Goal: Task Accomplishment & Management: Use online tool/utility

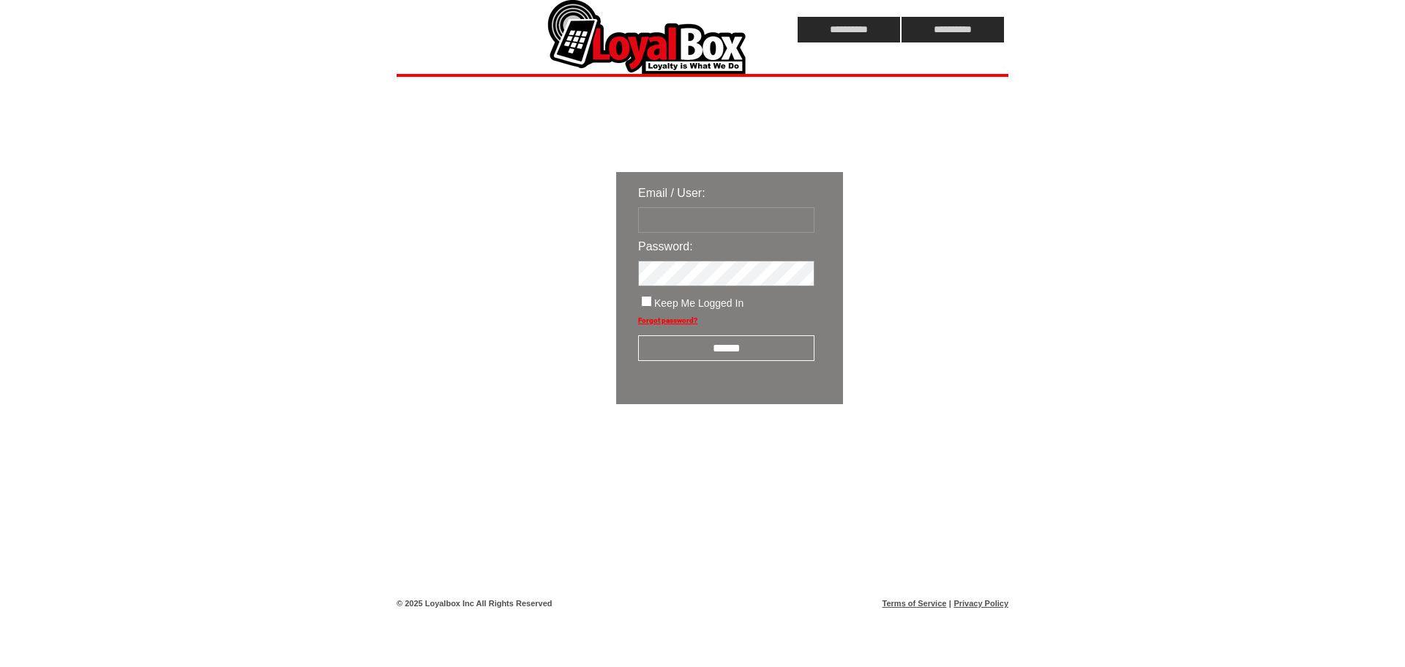
type input "**********"
click at [681, 348] on input "******" at bounding box center [726, 348] width 176 height 26
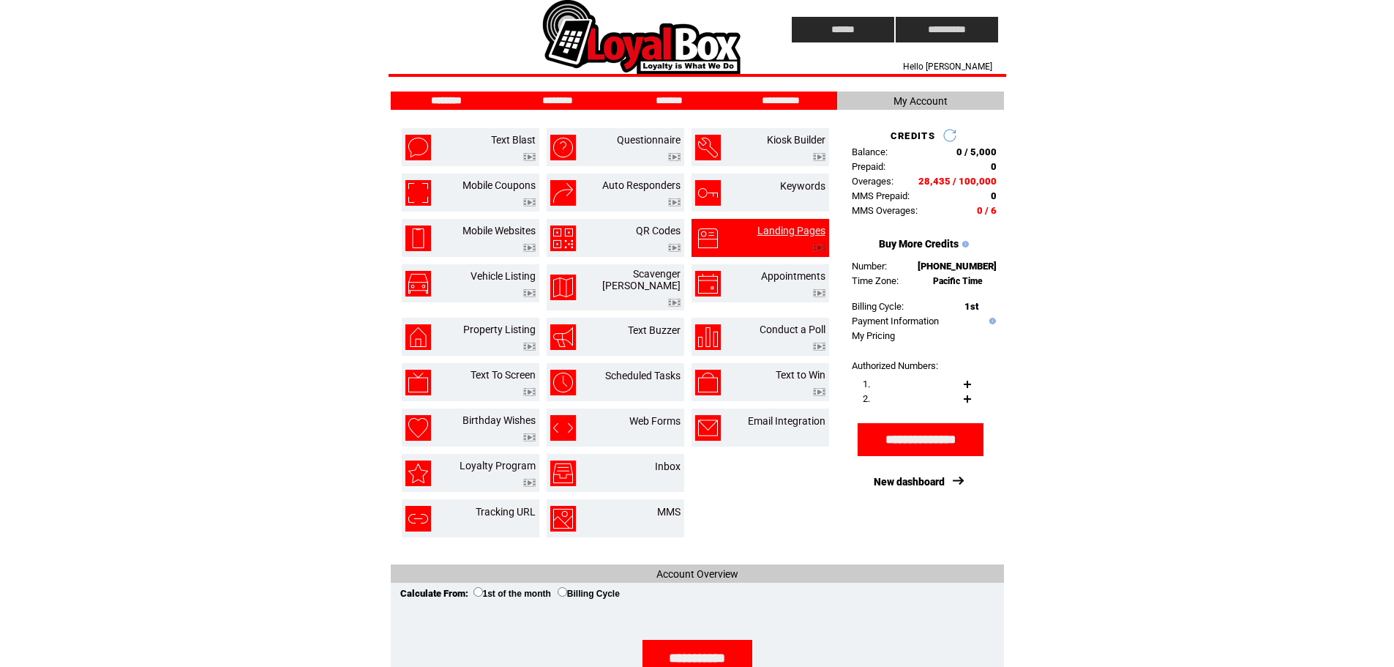
click at [787, 229] on link "Landing Pages" at bounding box center [792, 231] width 68 height 12
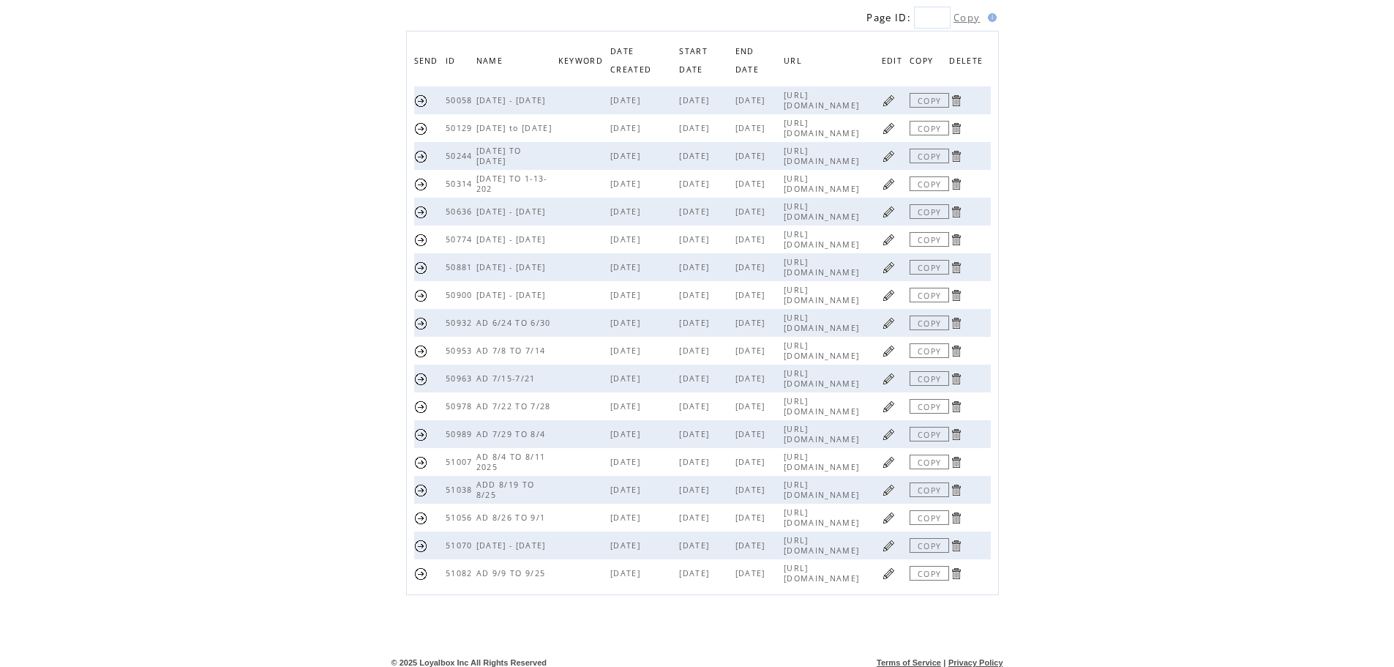
scroll to position [149, 0]
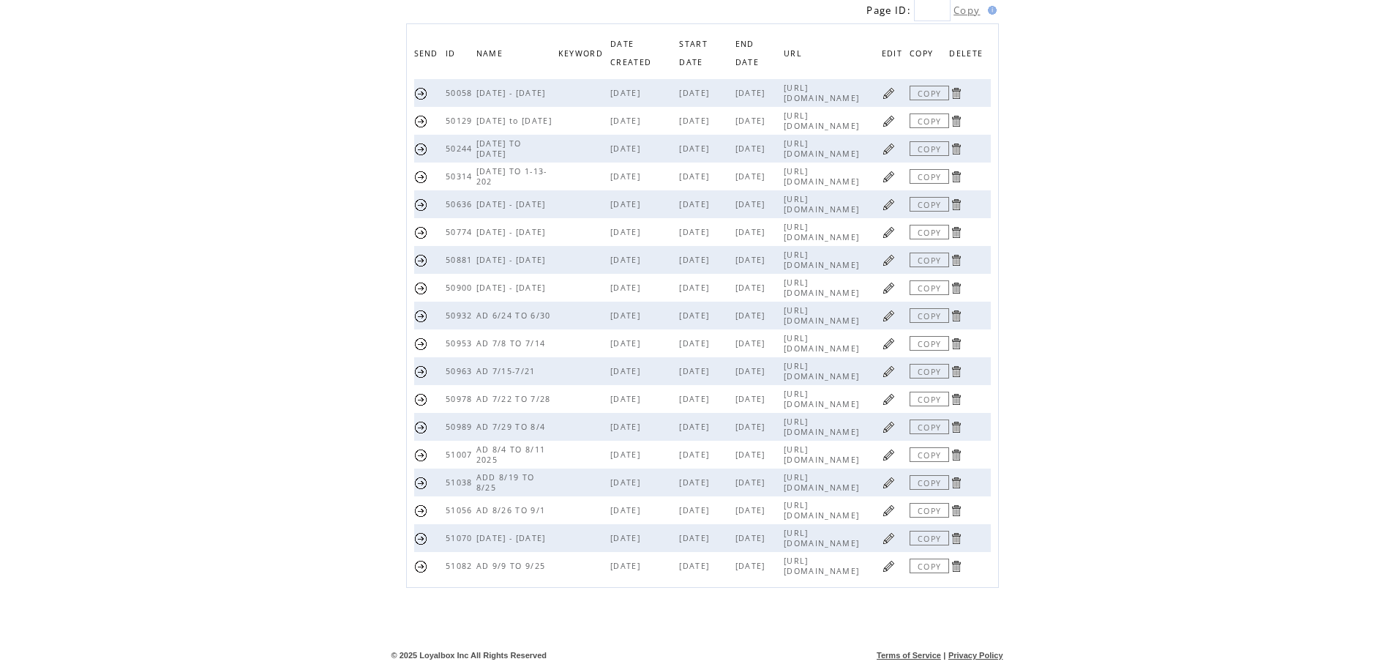
click at [891, 567] on link at bounding box center [889, 566] width 14 height 14
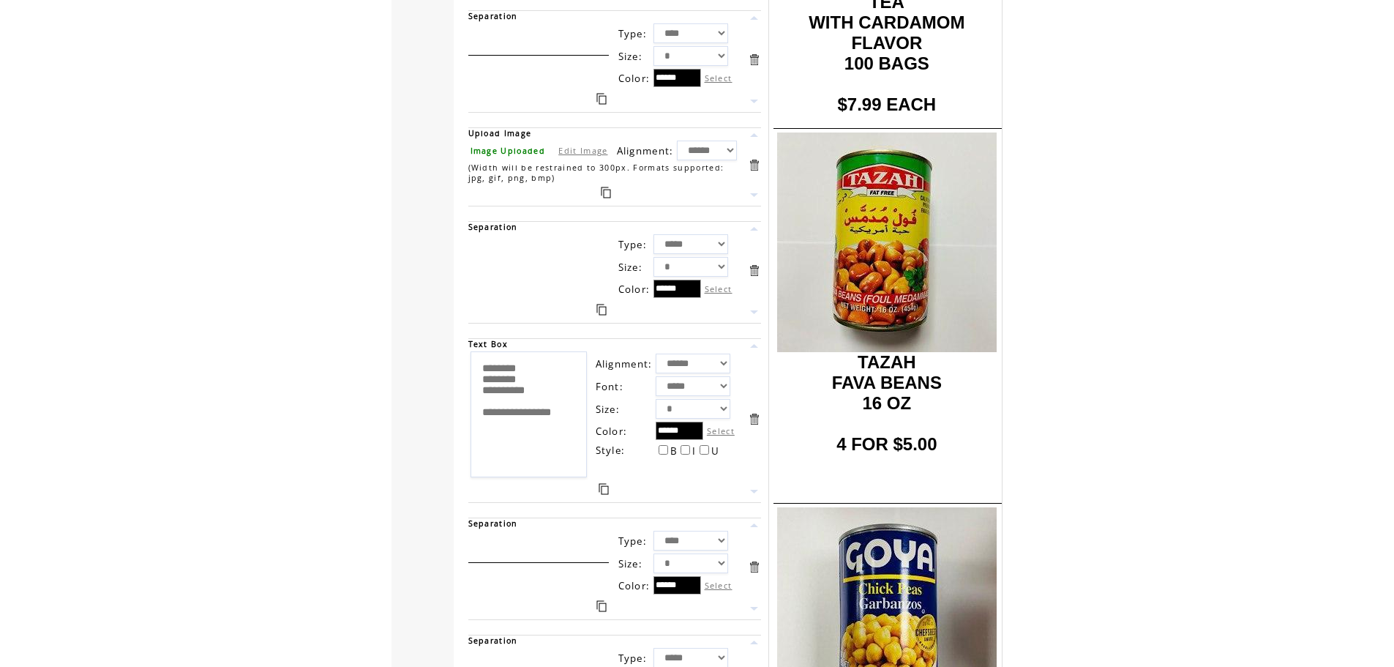
scroll to position [8197, 0]
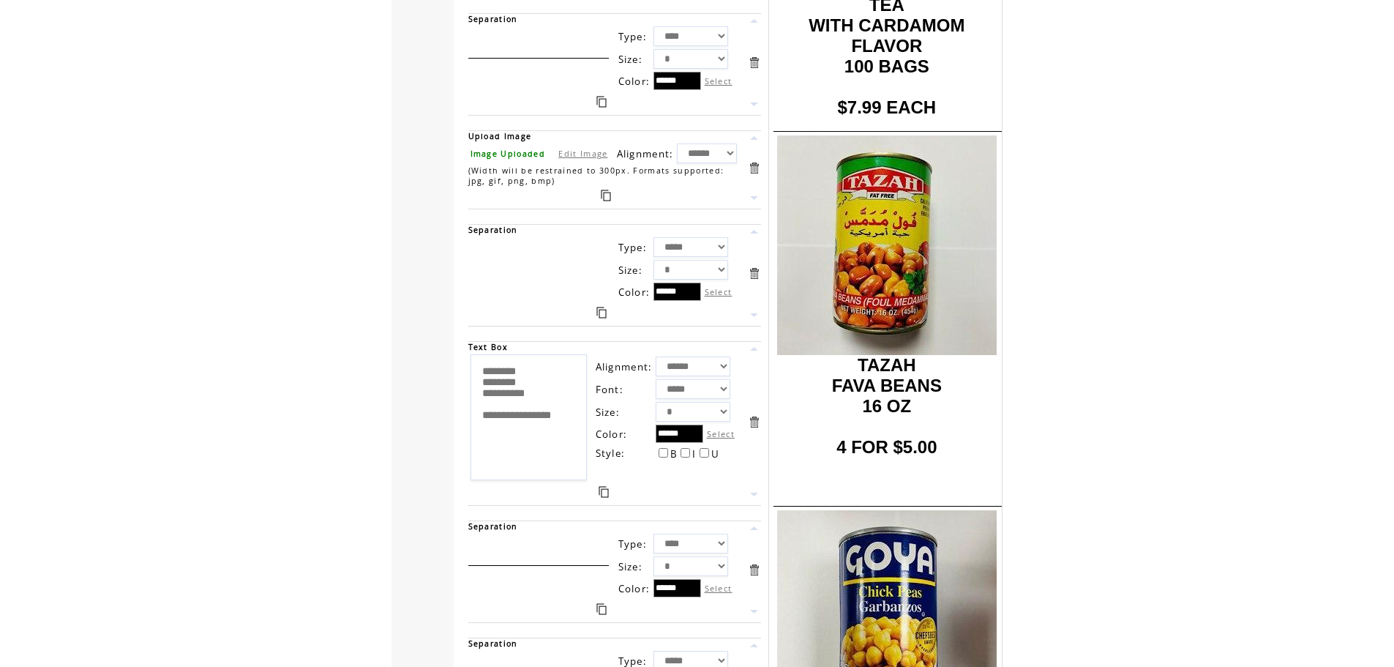
click at [755, 165] on link at bounding box center [754, 168] width 14 height 14
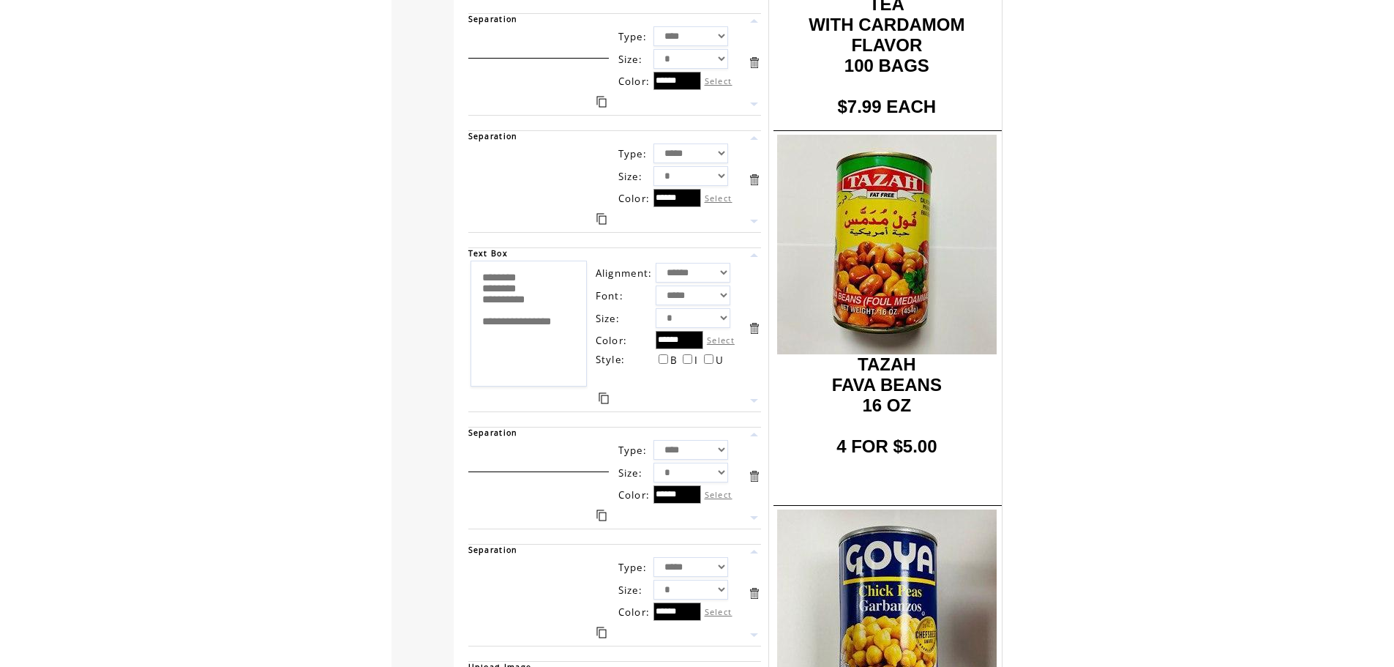
click at [756, 179] on link at bounding box center [754, 180] width 14 height 14
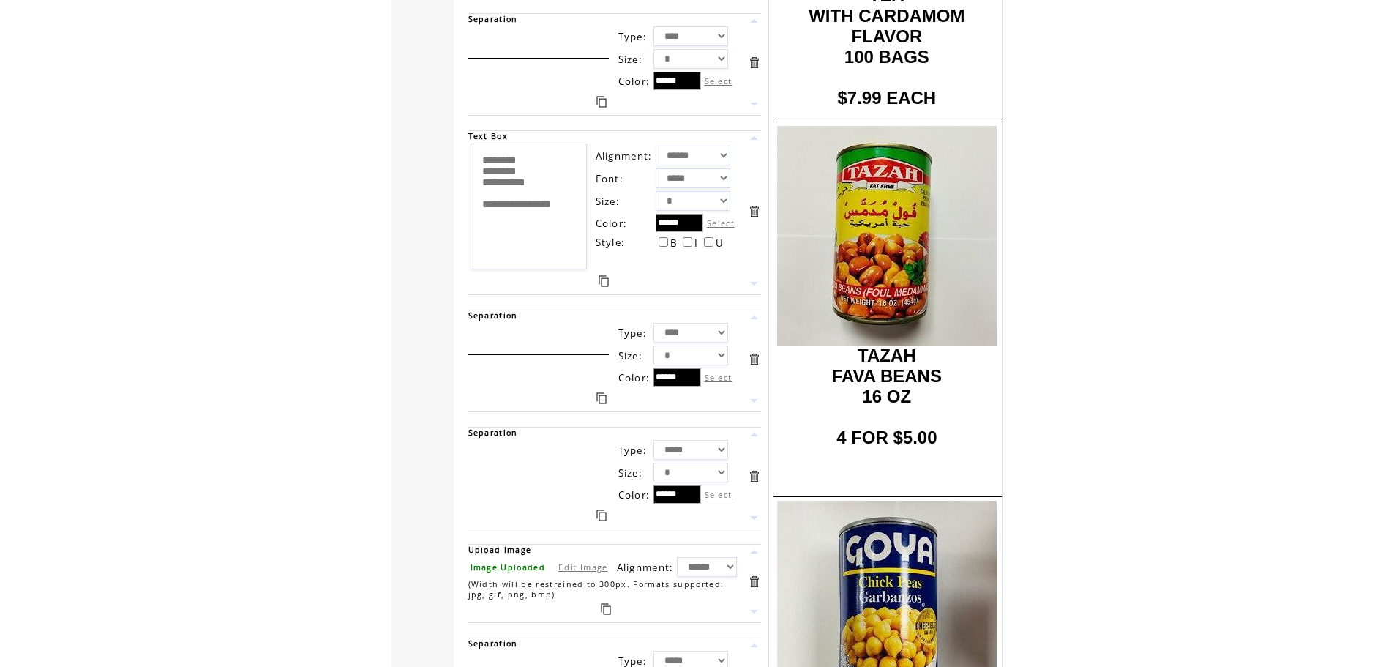
click at [756, 211] on link at bounding box center [754, 211] width 14 height 14
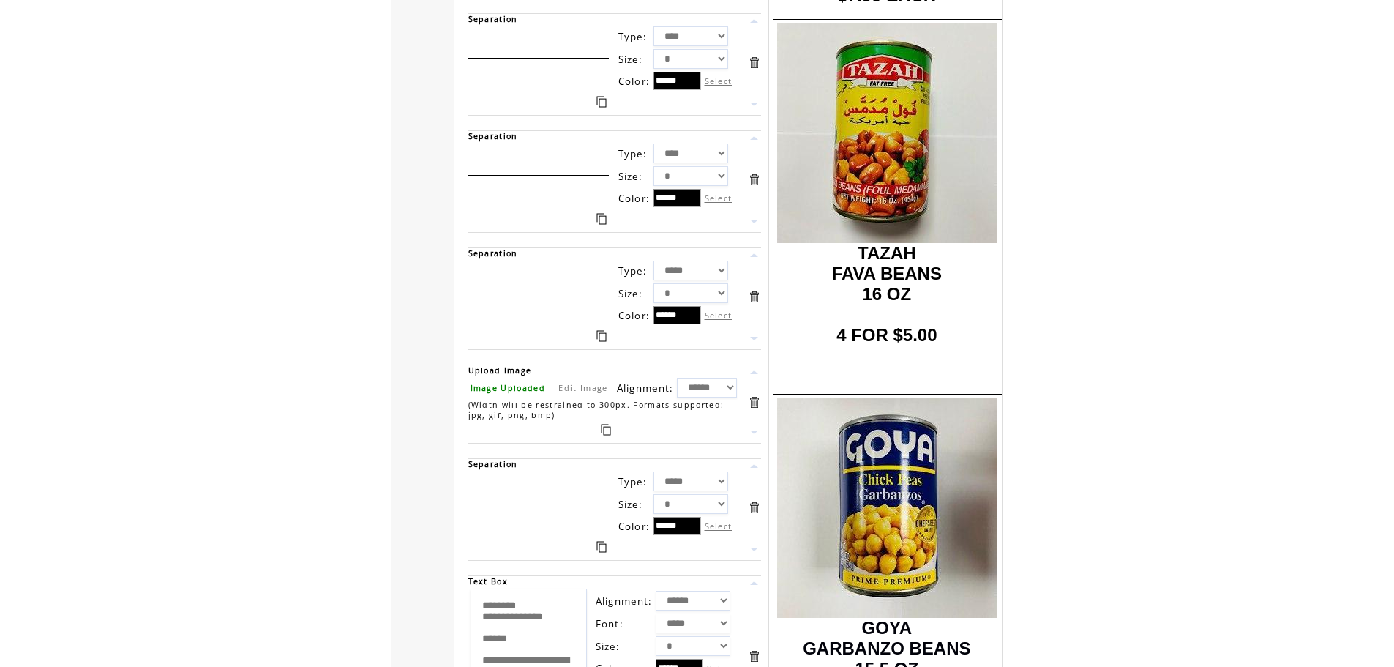
click at [757, 179] on link at bounding box center [754, 180] width 14 height 14
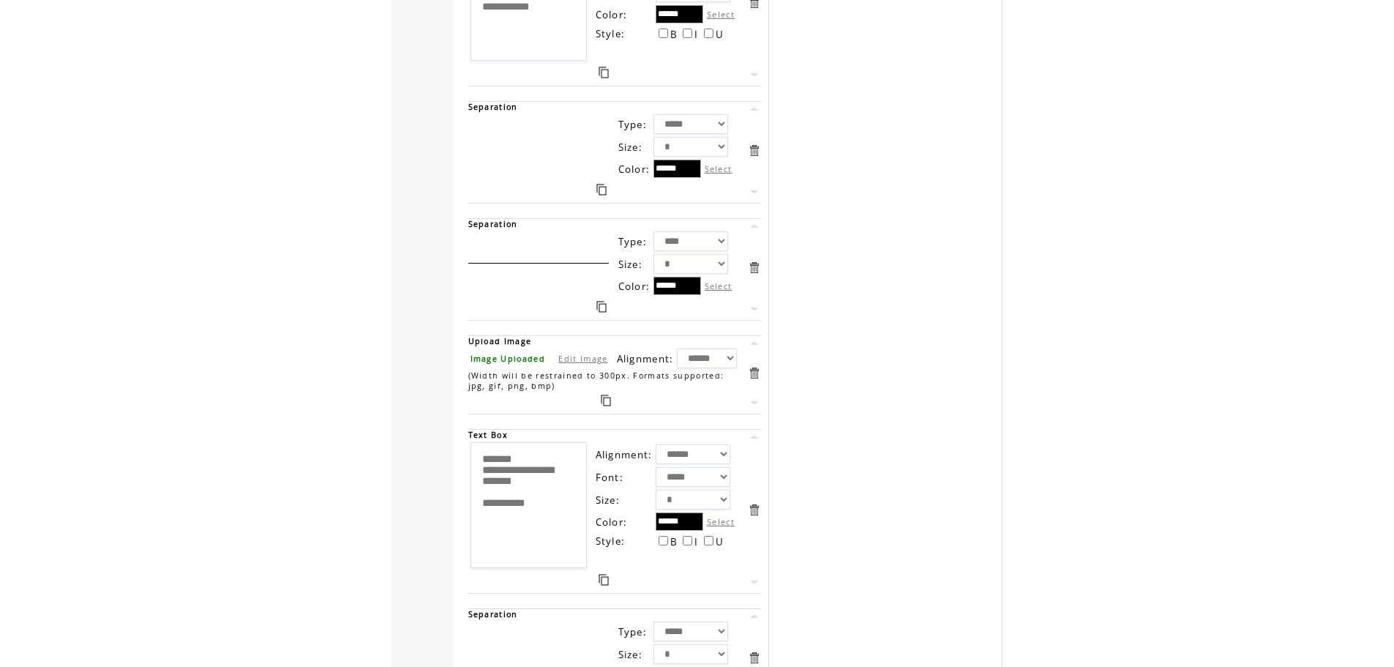
scroll to position [17286, 0]
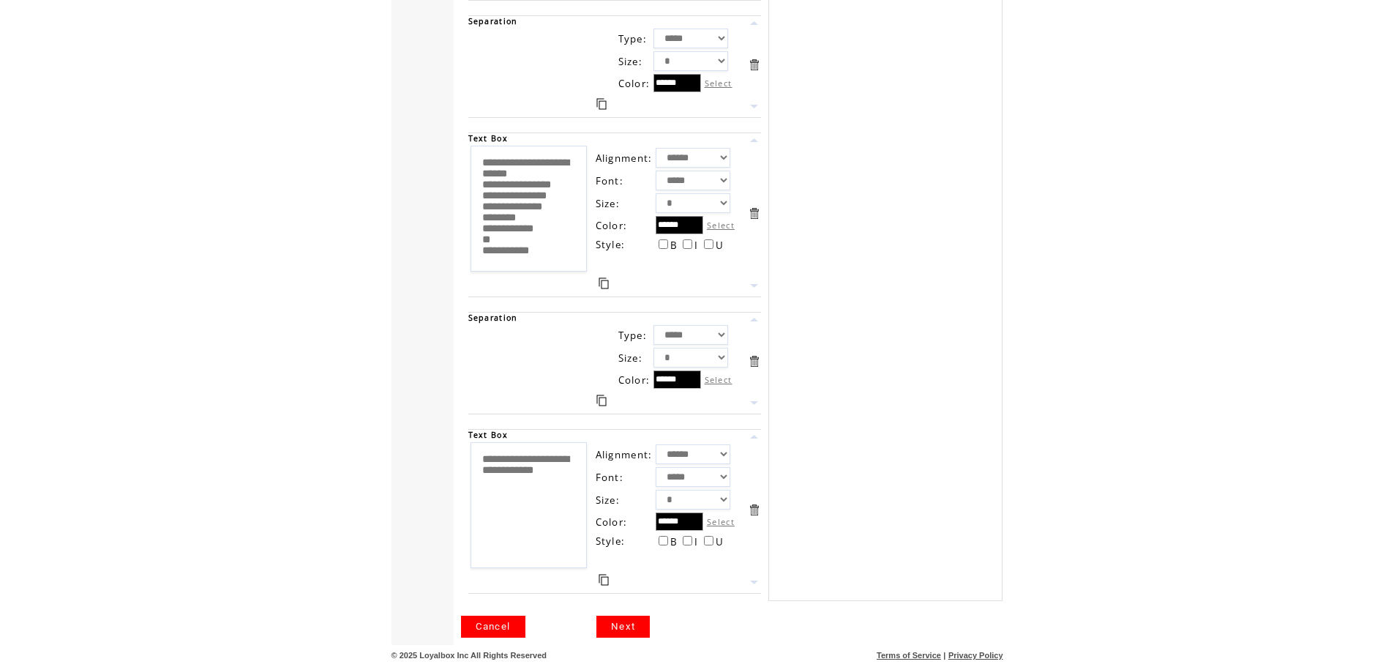
click at [621, 625] on link "Next" at bounding box center [622, 627] width 53 height 22
